Goal: Information Seeking & Learning: Understand process/instructions

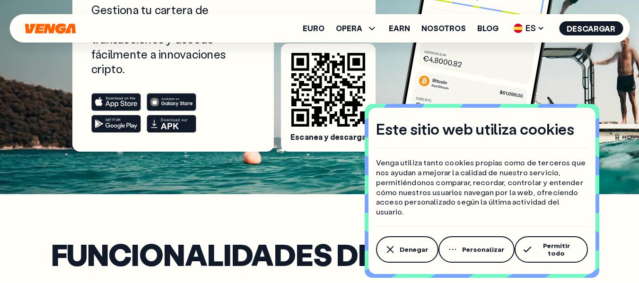
scroll to position [189, 0]
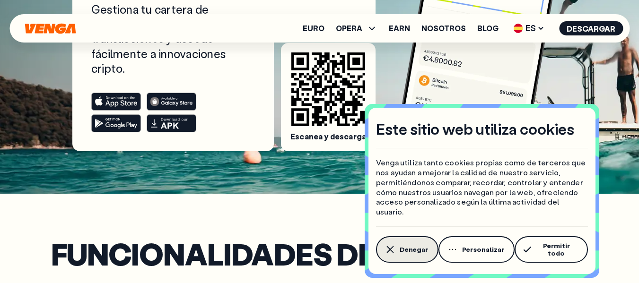
click at [418, 253] on span "Denegar" at bounding box center [414, 250] width 28 height 8
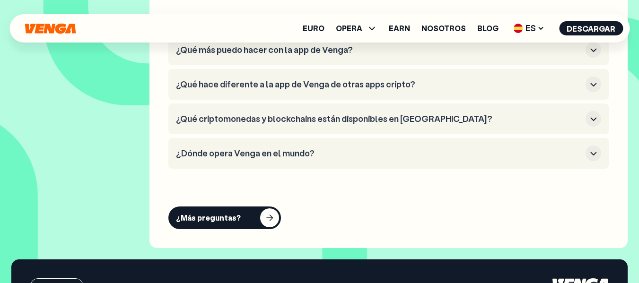
scroll to position [3691, 0]
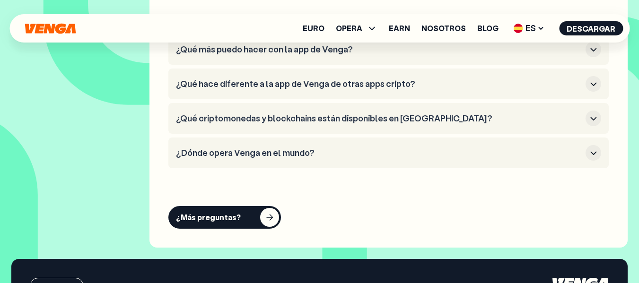
click at [591, 154] on icon "button" at bounding box center [593, 153] width 11 height 11
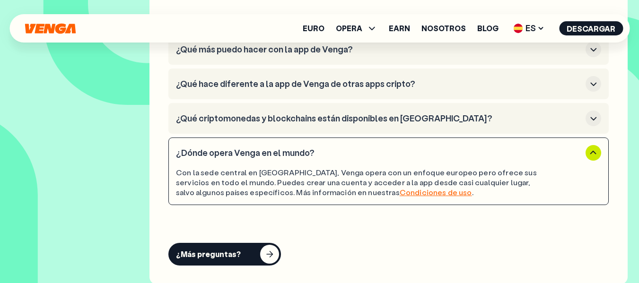
click at [400, 193] on link "Condiciones de uso" at bounding box center [436, 192] width 72 height 10
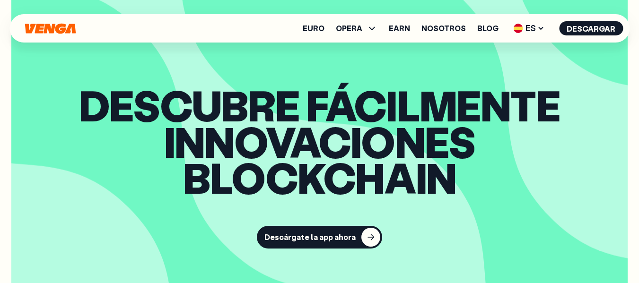
scroll to position [1041, 0]
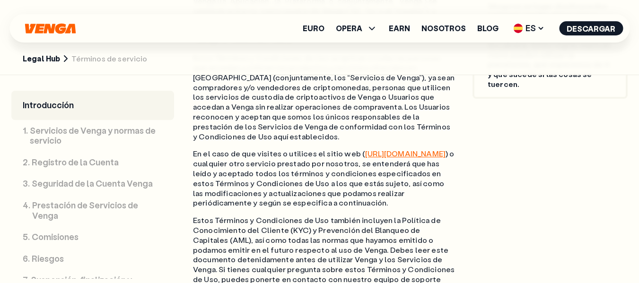
scroll to position [663, 0]
click at [80, 164] on p "Registro de la Cuenta" at bounding box center [75, 163] width 87 height 10
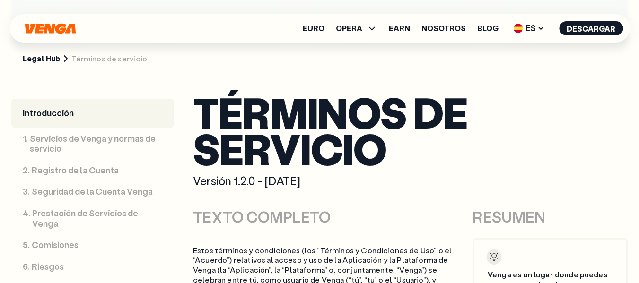
scroll to position [391, 0]
